Goal: Task Accomplishment & Management: Manage account settings

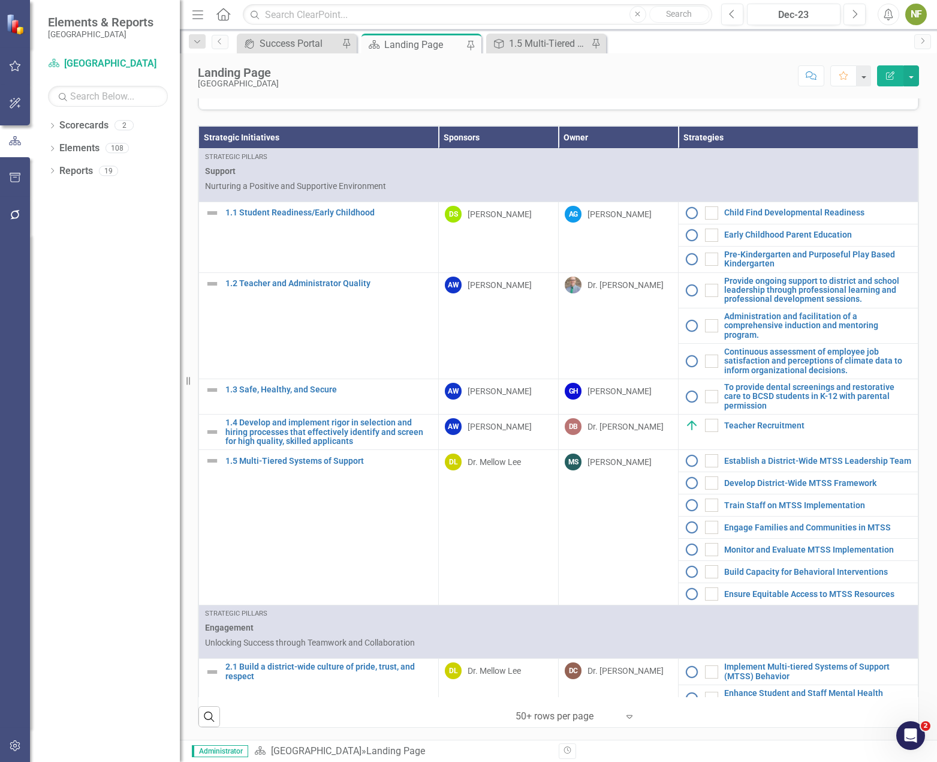
scroll to position [288, 0]
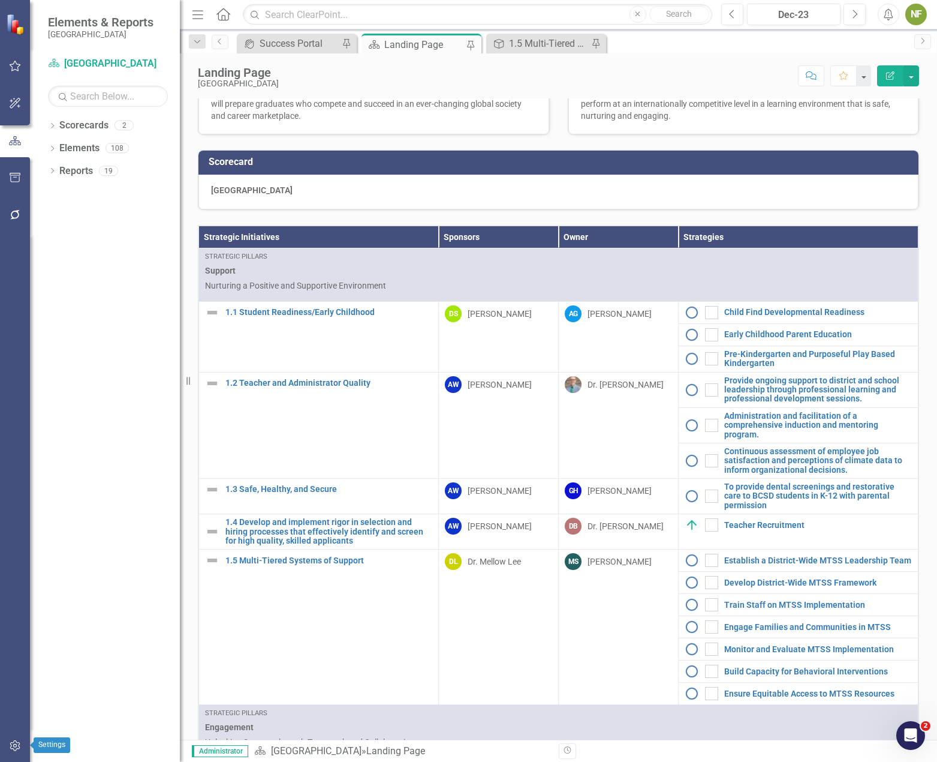
click at [14, 572] on icon "button" at bounding box center [15, 746] width 13 height 10
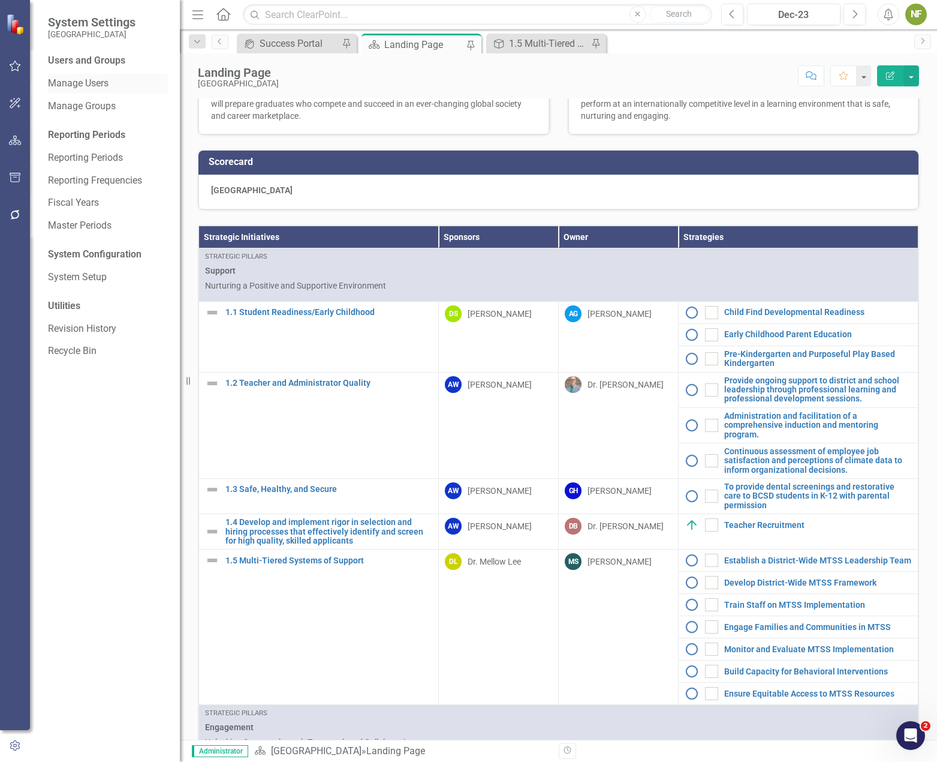
click at [72, 82] on link "Manage Users" at bounding box center [108, 84] width 120 height 14
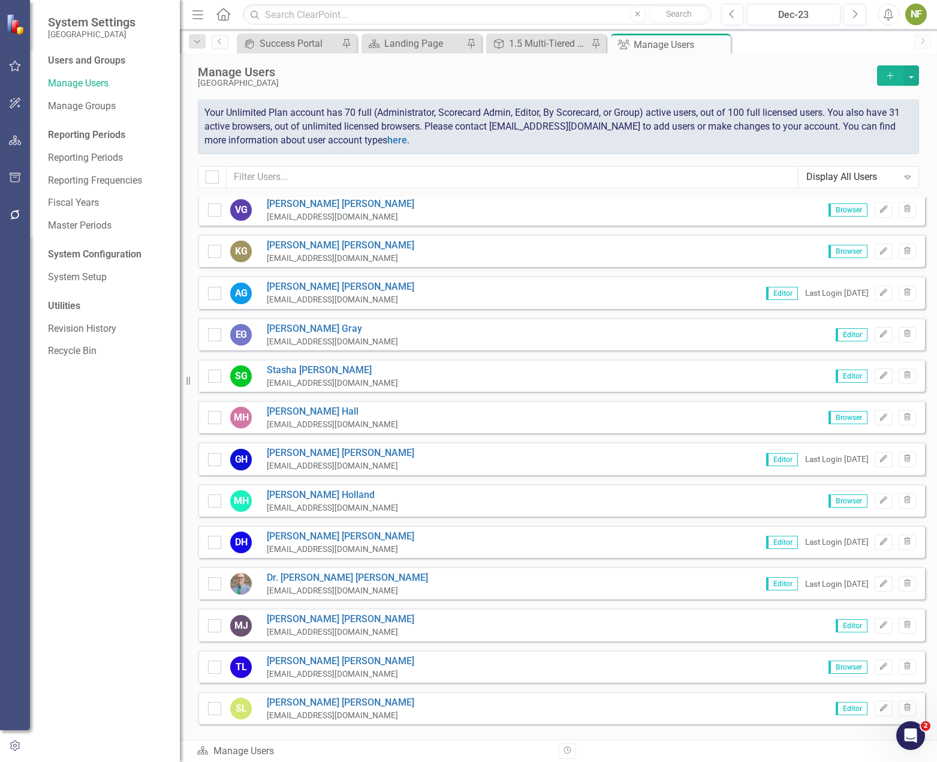
scroll to position [1619, 0]
